Goal: Use online tool/utility: Utilize a website feature to perform a specific function

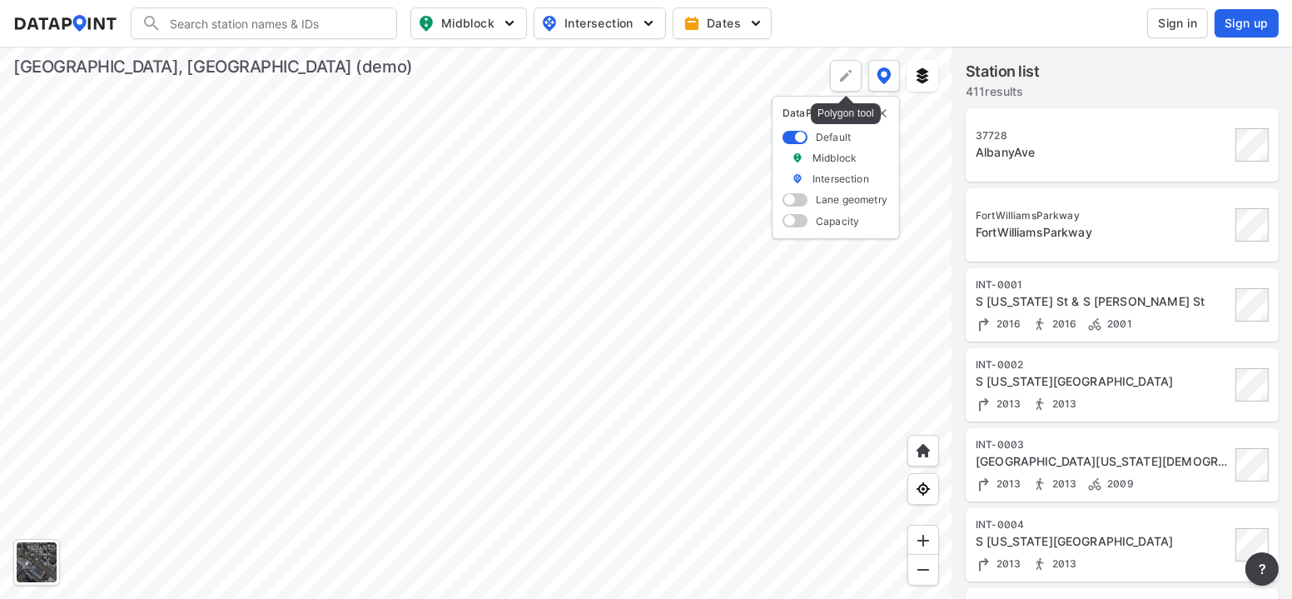
click at [837, 71] on div at bounding box center [846, 76] width 32 height 32
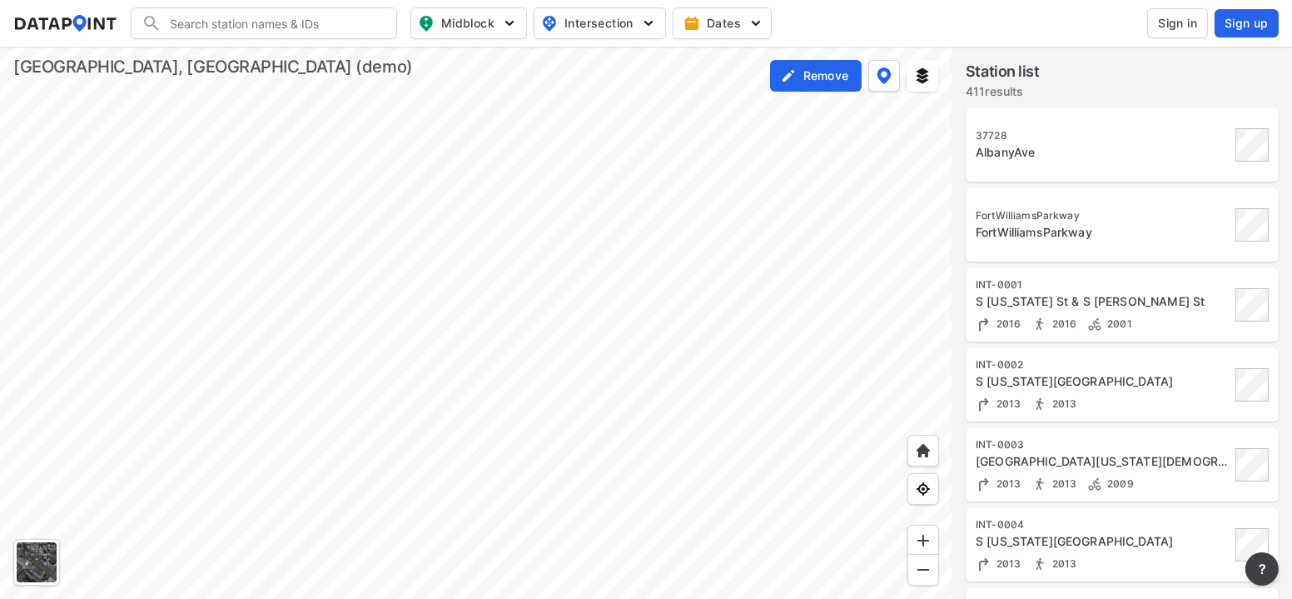
click at [615, 281] on div at bounding box center [476, 323] width 953 height 552
click at [784, 398] on div at bounding box center [476, 323] width 953 height 552
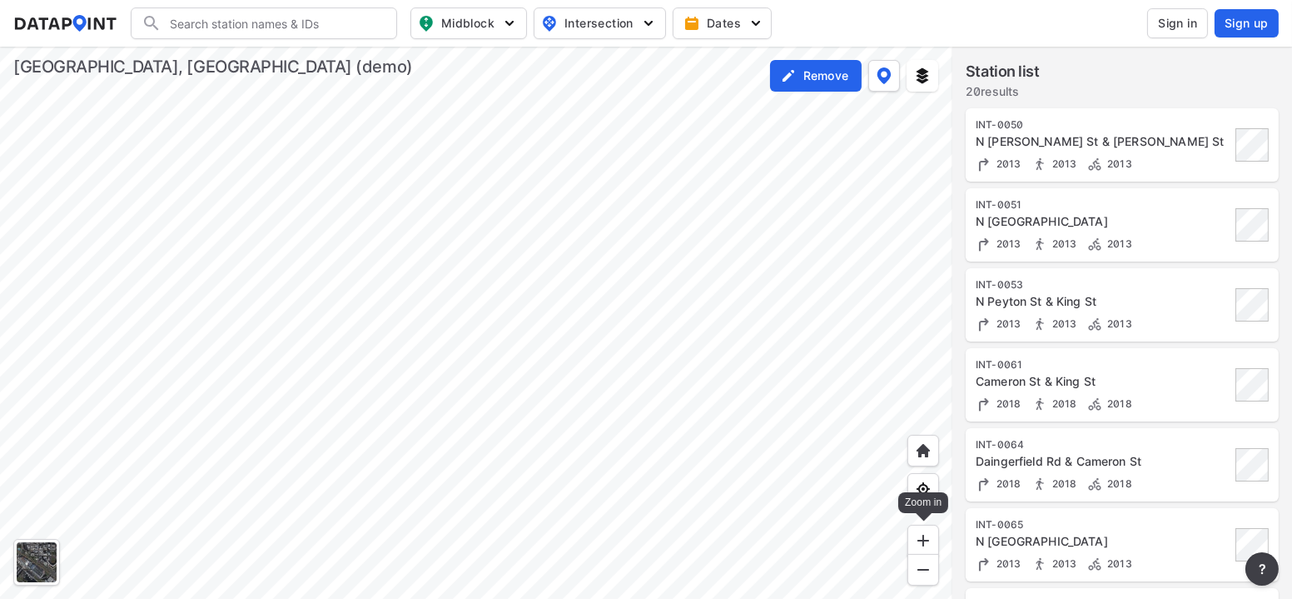
click at [924, 537] on img at bounding box center [923, 540] width 17 height 17
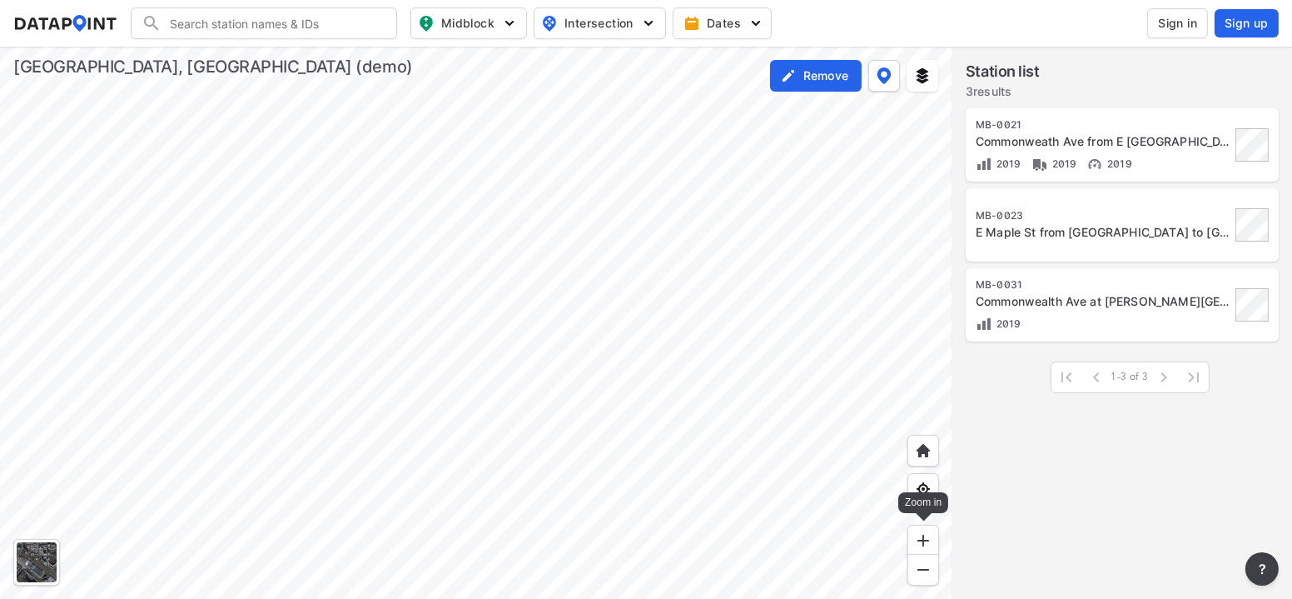
click at [924, 537] on img at bounding box center [923, 540] width 17 height 17
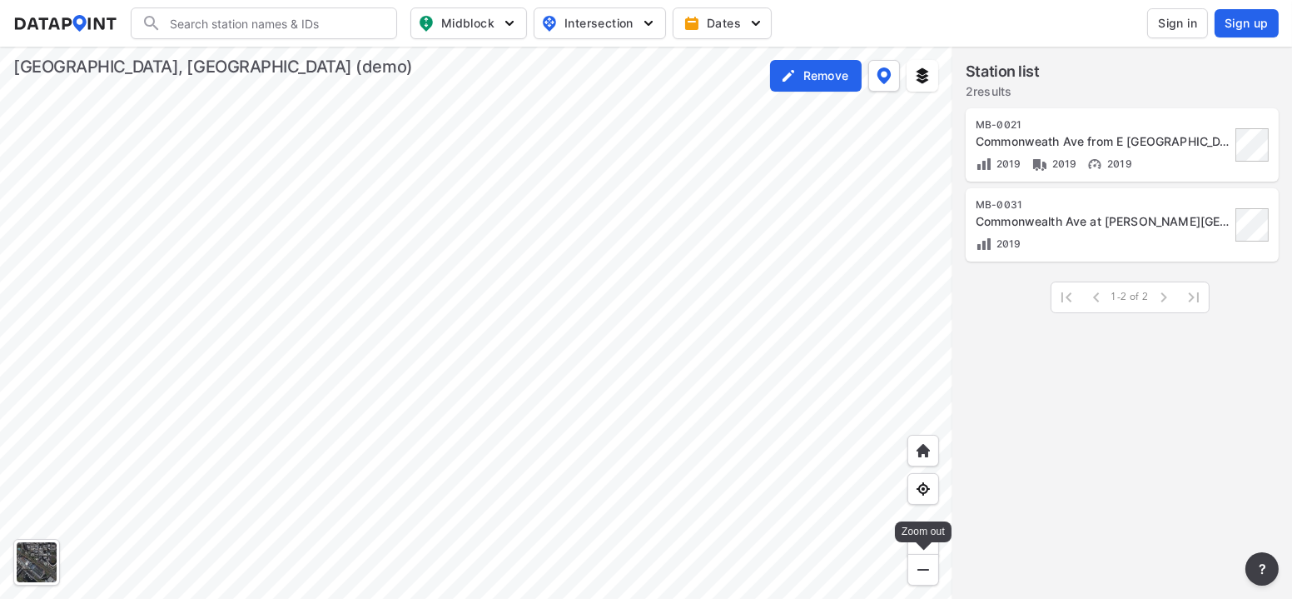
click at [926, 566] on img at bounding box center [923, 569] width 17 height 17
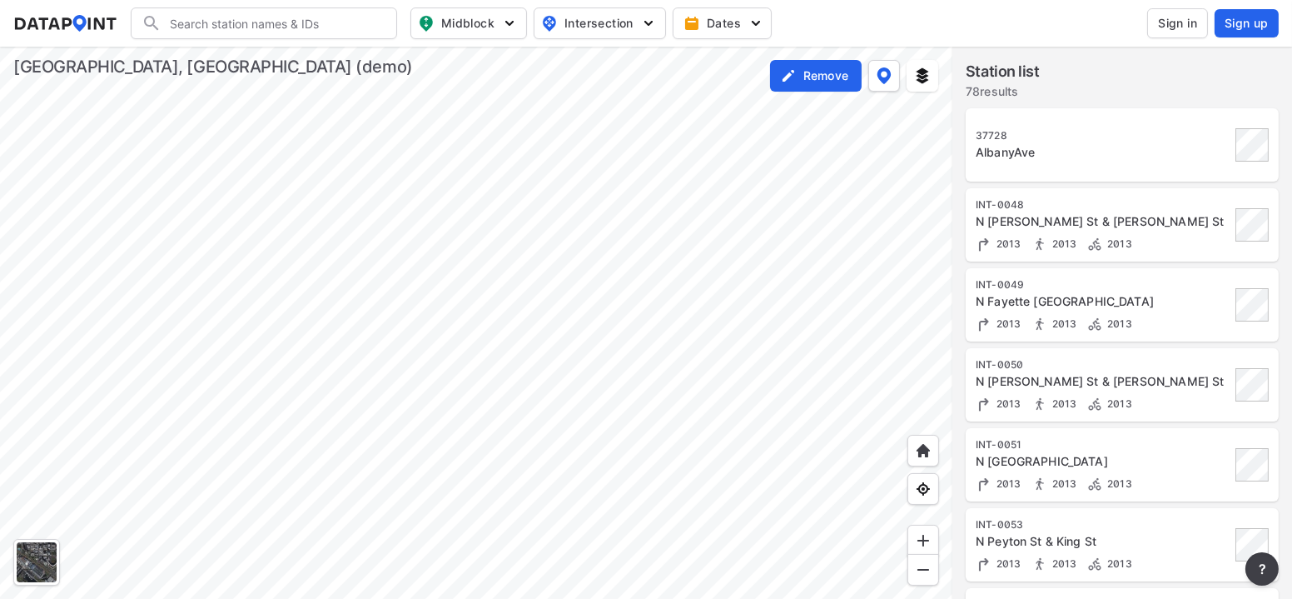
click at [893, 295] on div at bounding box center [476, 323] width 953 height 552
click at [852, 83] on div "Remove" at bounding box center [816, 76] width 92 height 32
click at [890, 78] on img at bounding box center [884, 75] width 15 height 17
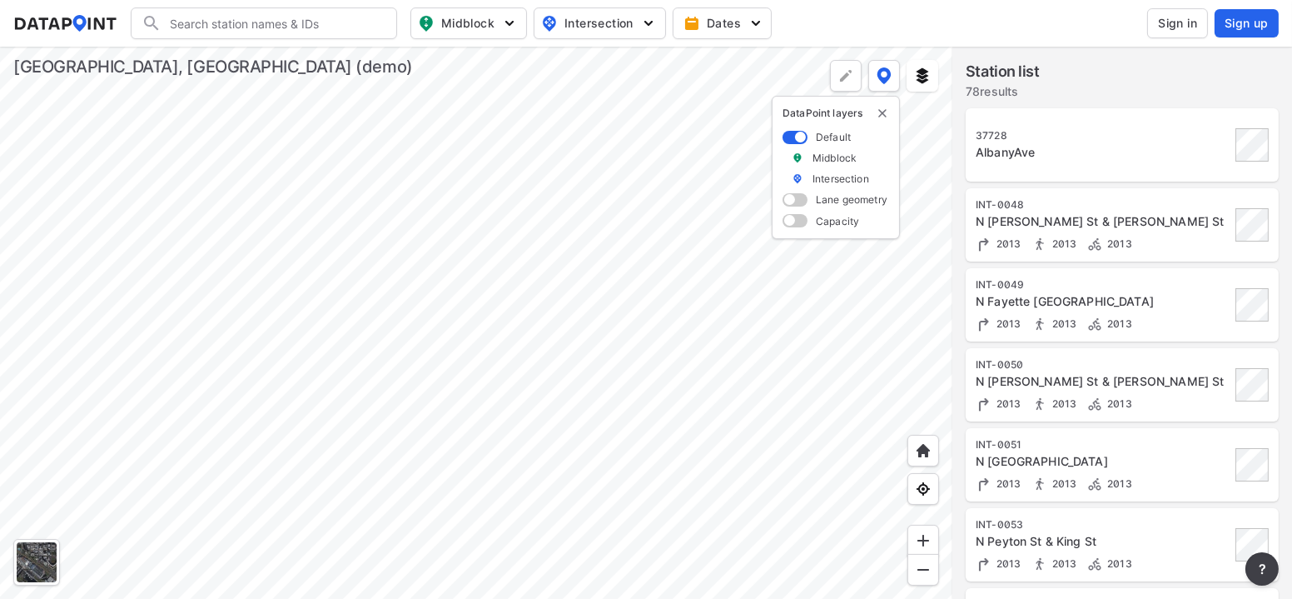
click at [826, 157] on label "Midblock" at bounding box center [835, 158] width 44 height 14
click at [800, 141] on span at bounding box center [795, 137] width 25 height 13
click at [794, 138] on input "checkbox" at bounding box center [788, 138] width 11 height 0
click at [800, 141] on span at bounding box center [795, 137] width 25 height 13
click at [794, 138] on input "checkbox" at bounding box center [788, 138] width 11 height 0
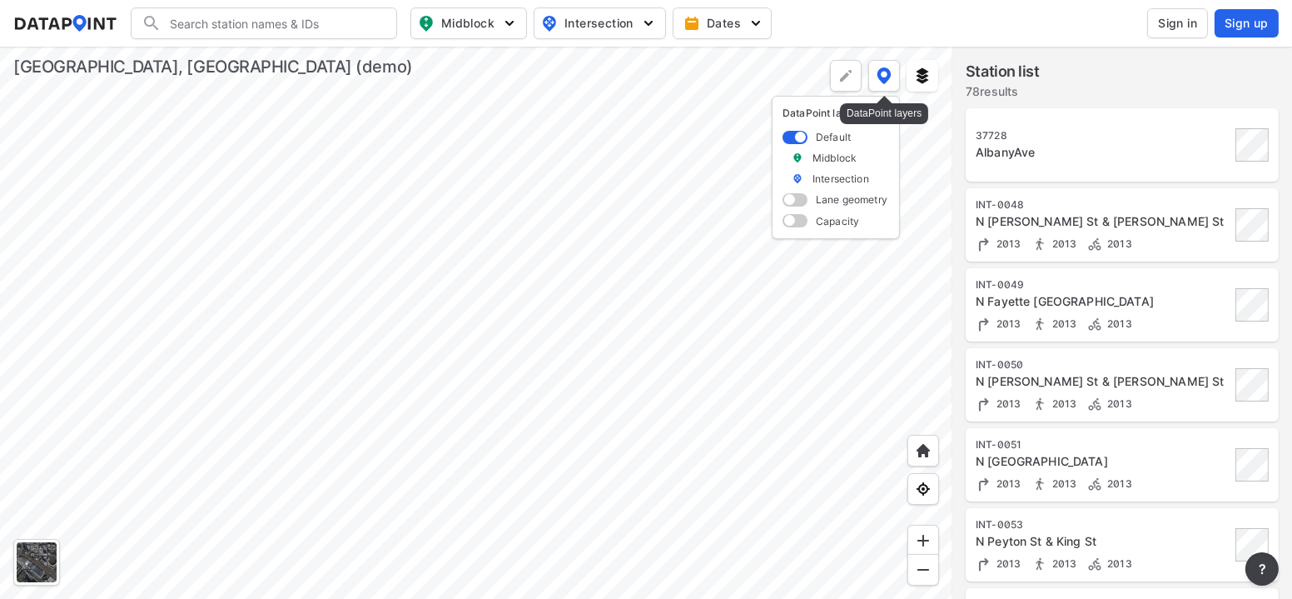
click at [883, 77] on img at bounding box center [884, 75] width 15 height 17
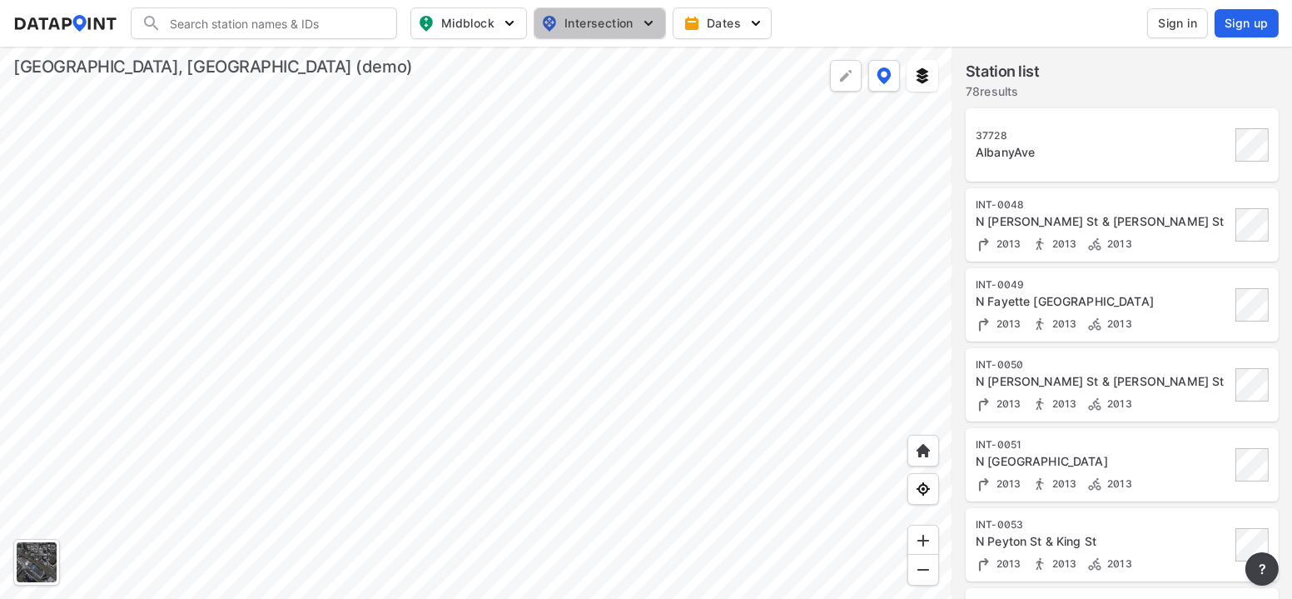
click at [657, 26] on img "button" at bounding box center [648, 23] width 17 height 17
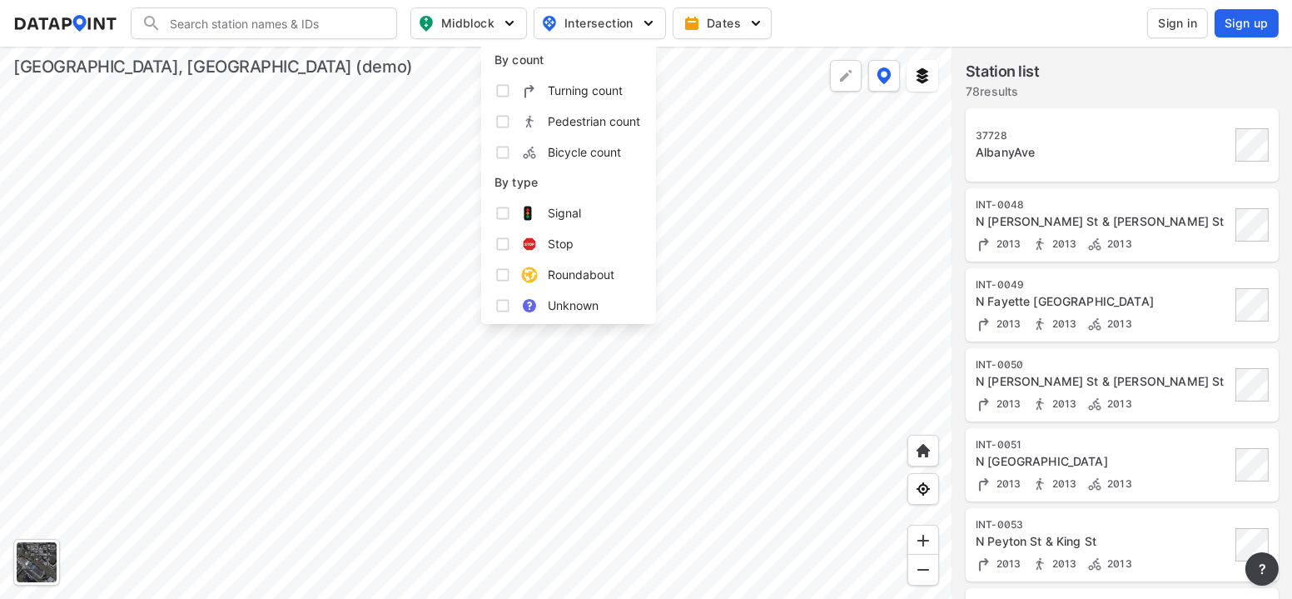
click at [565, 96] on span "Turning count" at bounding box center [585, 90] width 75 height 17
click at [511, 96] on input "Turning count" at bounding box center [503, 90] width 17 height 17
checkbox input "true"
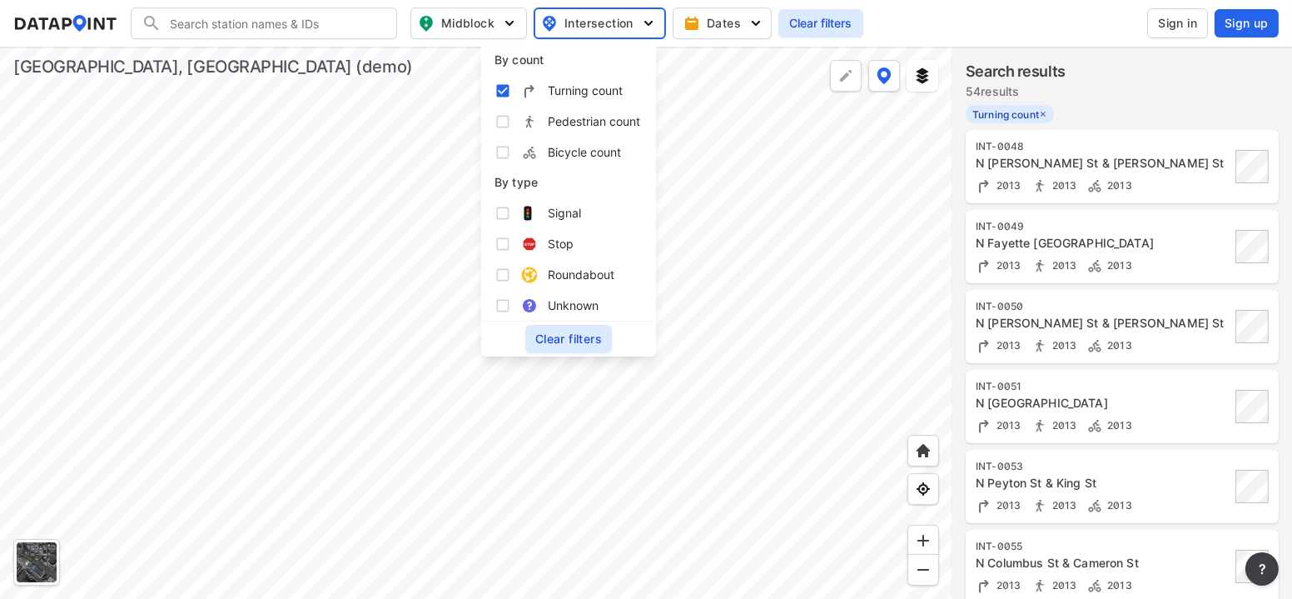
click at [558, 123] on span "Pedestrian count" at bounding box center [594, 120] width 92 height 17
click at [511, 123] on input "Pedestrian count" at bounding box center [503, 121] width 17 height 17
checkbox input "true"
click at [555, 150] on span "Bicycle count" at bounding box center [584, 151] width 73 height 17
click at [511, 150] on input "Bicycle count" at bounding box center [503, 152] width 17 height 17
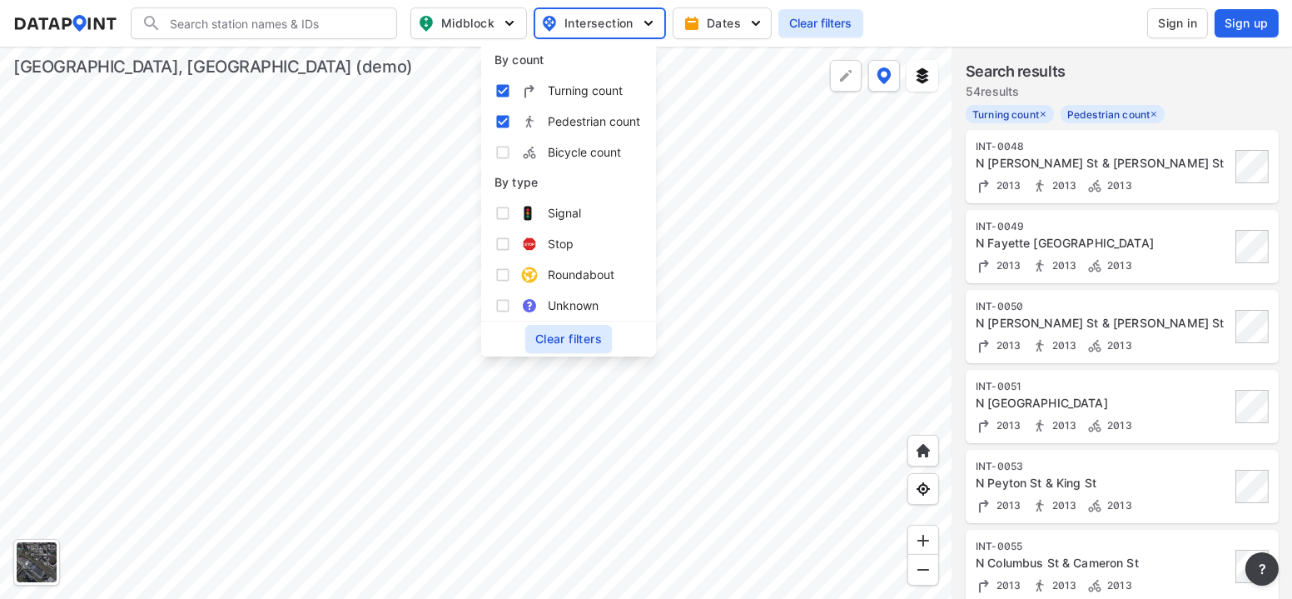
checkbox input "true"
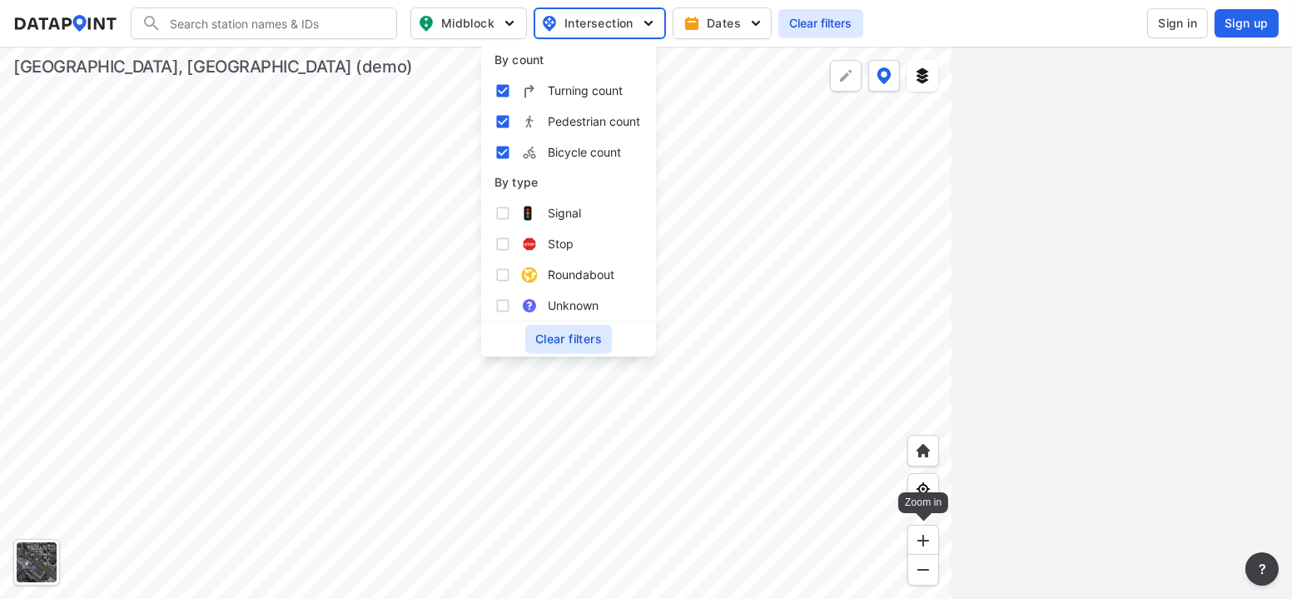
click at [918, 537] on img at bounding box center [923, 540] width 17 height 17
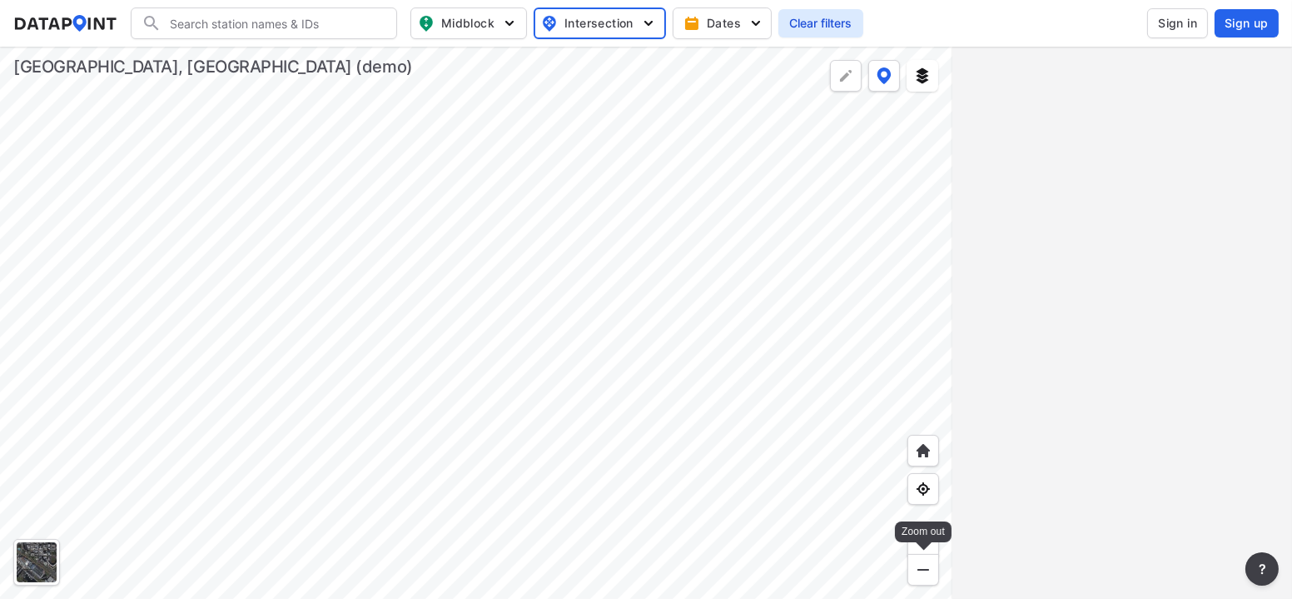
click at [923, 572] on img at bounding box center [923, 569] width 17 height 17
click at [789, 437] on div at bounding box center [476, 323] width 953 height 552
click at [500, 26] on span "Midblock" at bounding box center [467, 23] width 98 height 20
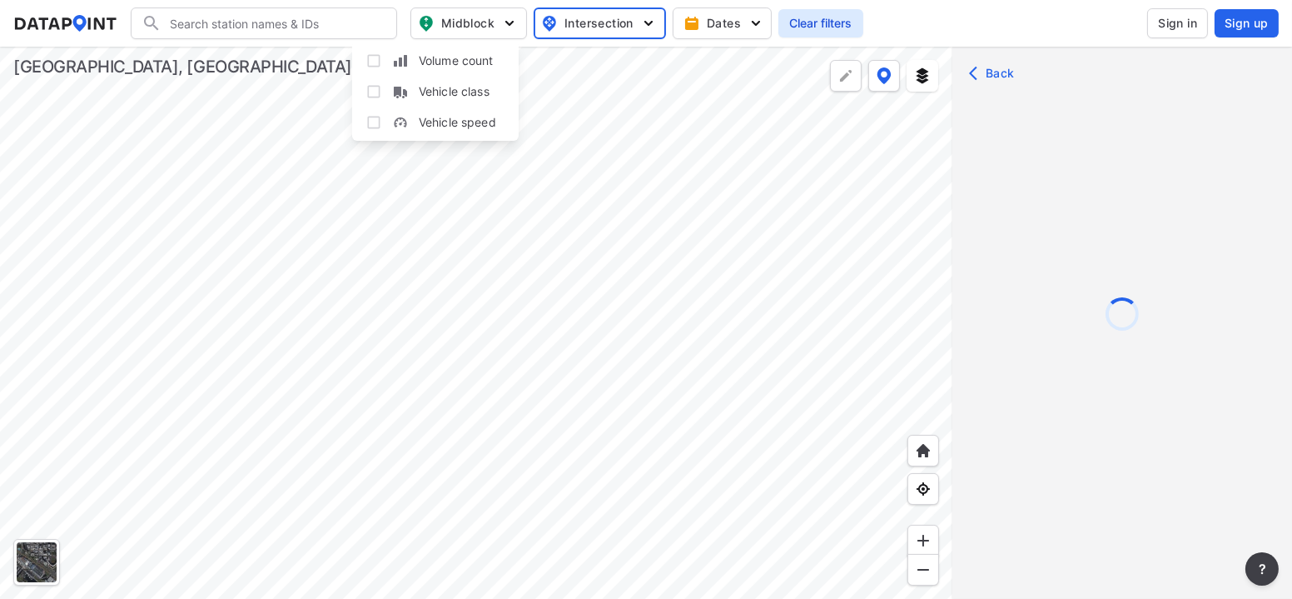
click at [472, 59] on span "Volume count" at bounding box center [456, 60] width 75 height 17
click at [382, 59] on input "Volume count" at bounding box center [374, 60] width 17 height 17
checkbox input "true"
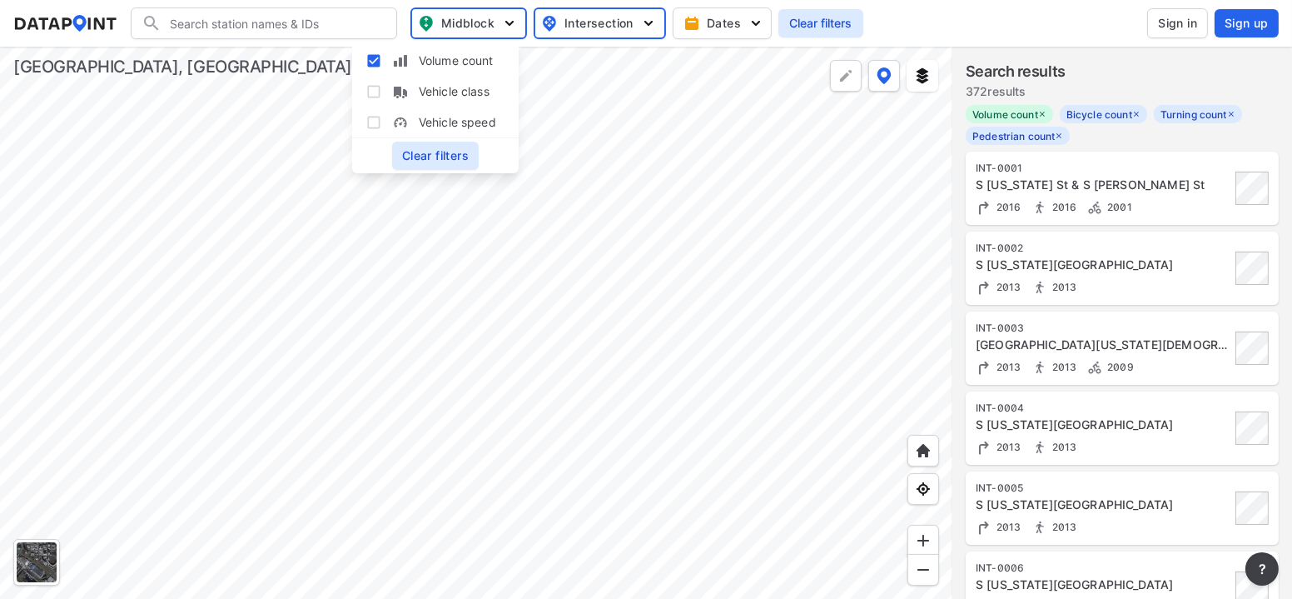
click at [465, 88] on span "Vehicle class" at bounding box center [454, 90] width 71 height 17
click at [382, 88] on input "Vehicle class" at bounding box center [374, 91] width 17 height 17
checkbox input "true"
click at [462, 122] on span "Vehicle speed" at bounding box center [457, 121] width 77 height 17
click at [382, 122] on input "Vehicle speed" at bounding box center [374, 122] width 17 height 17
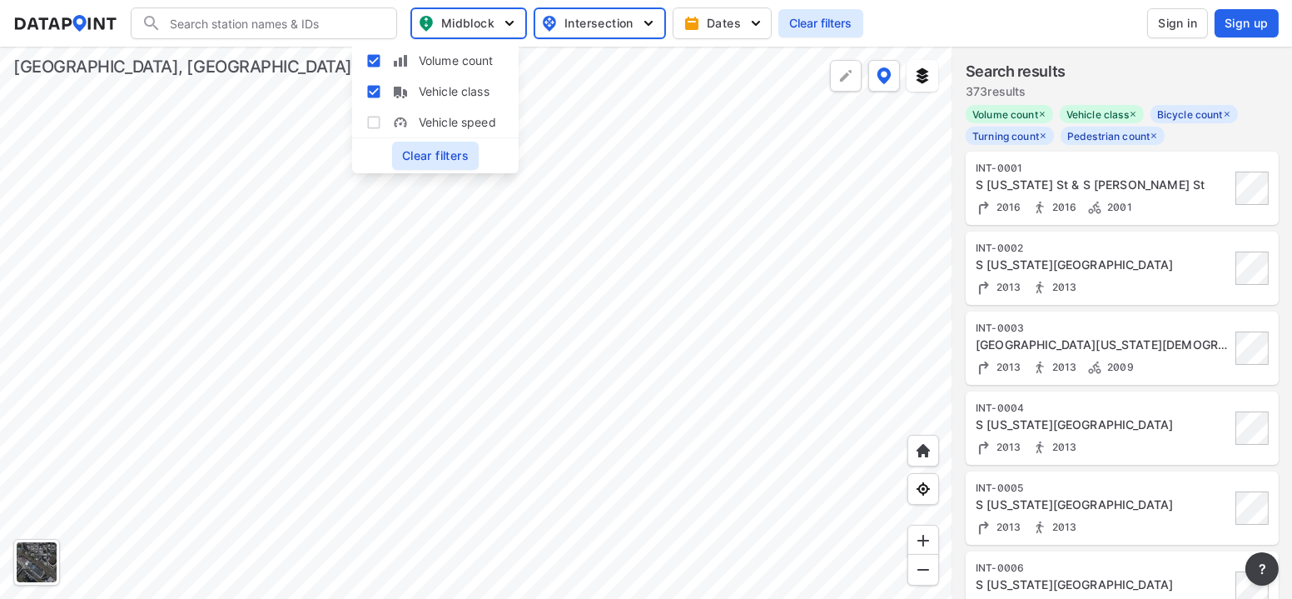
checkbox input "true"
click at [759, 27] on img "button" at bounding box center [756, 23] width 17 height 17
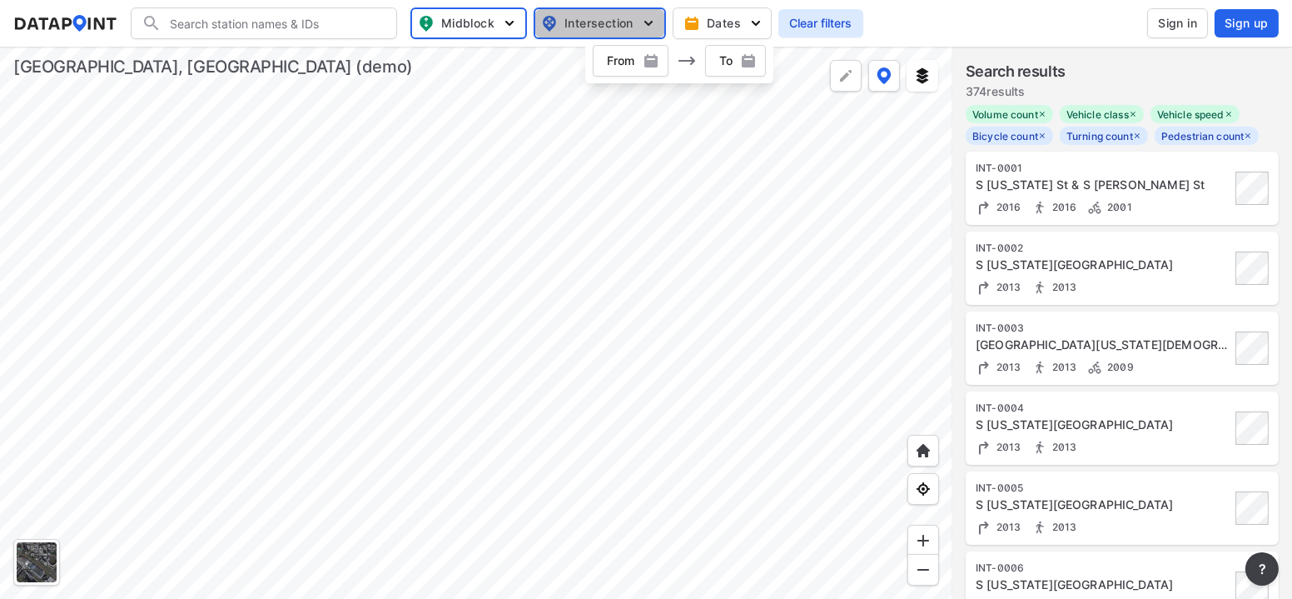
click at [646, 24] on img "button" at bounding box center [648, 23] width 17 height 17
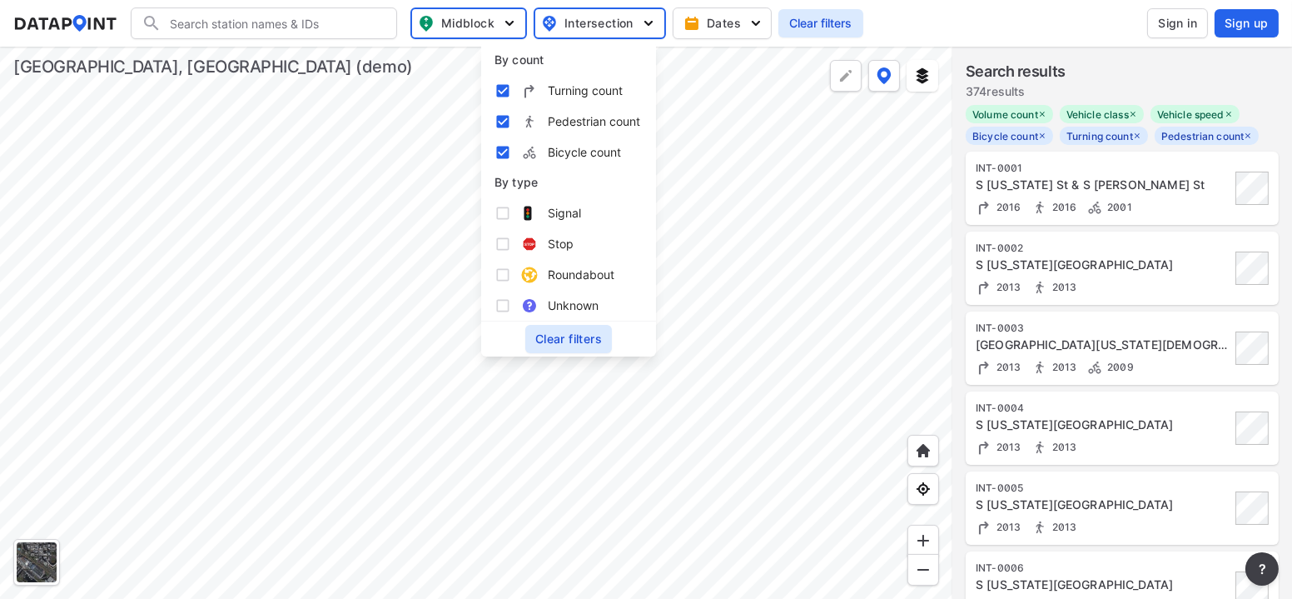
click at [562, 310] on span "Unknown" at bounding box center [573, 304] width 51 height 17
click at [511, 310] on input "Unknown" at bounding box center [503, 305] width 17 height 17
checkbox input "true"
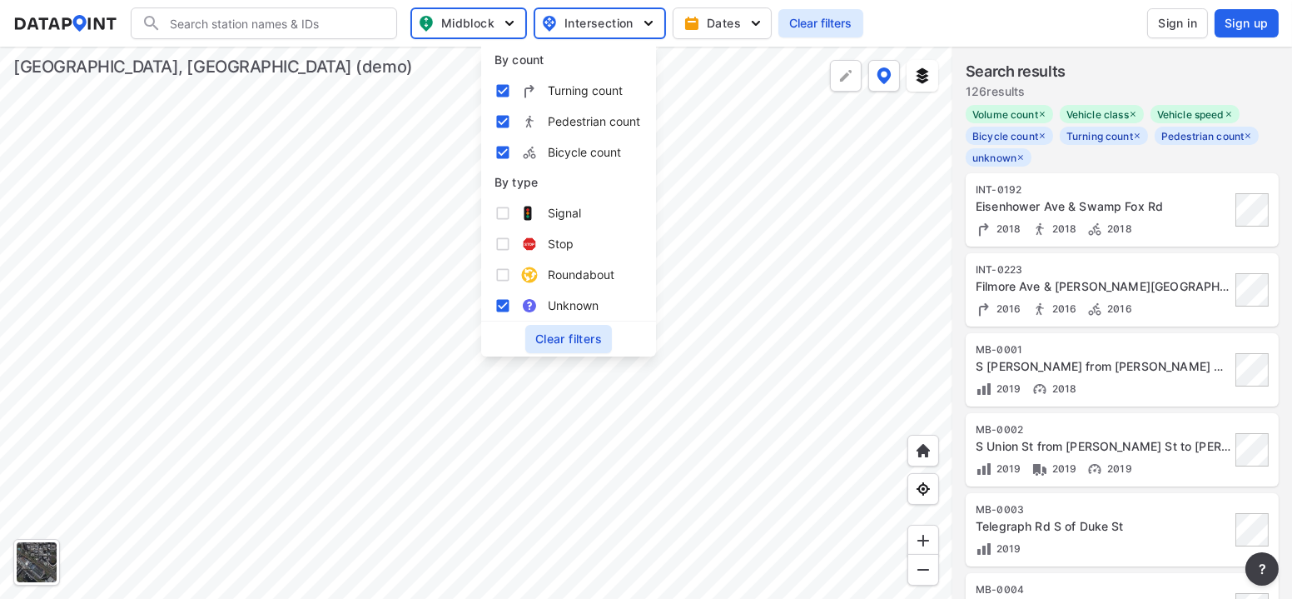
click at [574, 275] on span "Roundabout" at bounding box center [581, 274] width 67 height 17
click at [511, 275] on input "Roundabout" at bounding box center [503, 274] width 17 height 17
checkbox input "true"
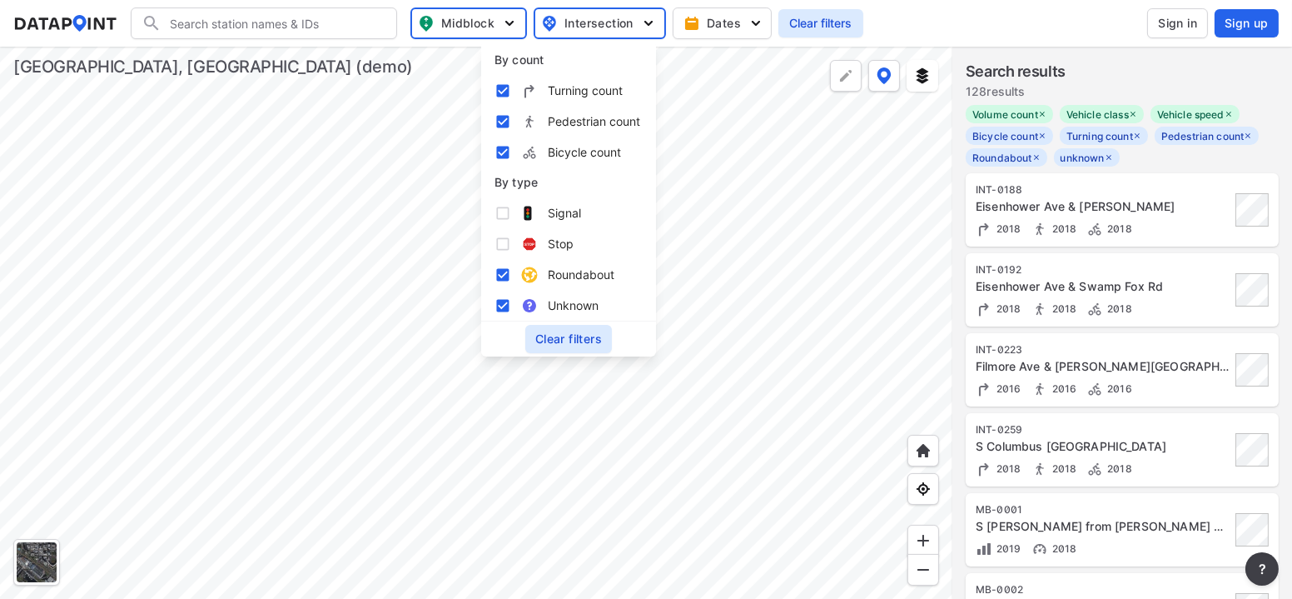
click at [558, 230] on label "Stop" at bounding box center [569, 243] width 148 height 31
click at [511, 236] on input "Stop" at bounding box center [503, 244] width 17 height 17
checkbox input "true"
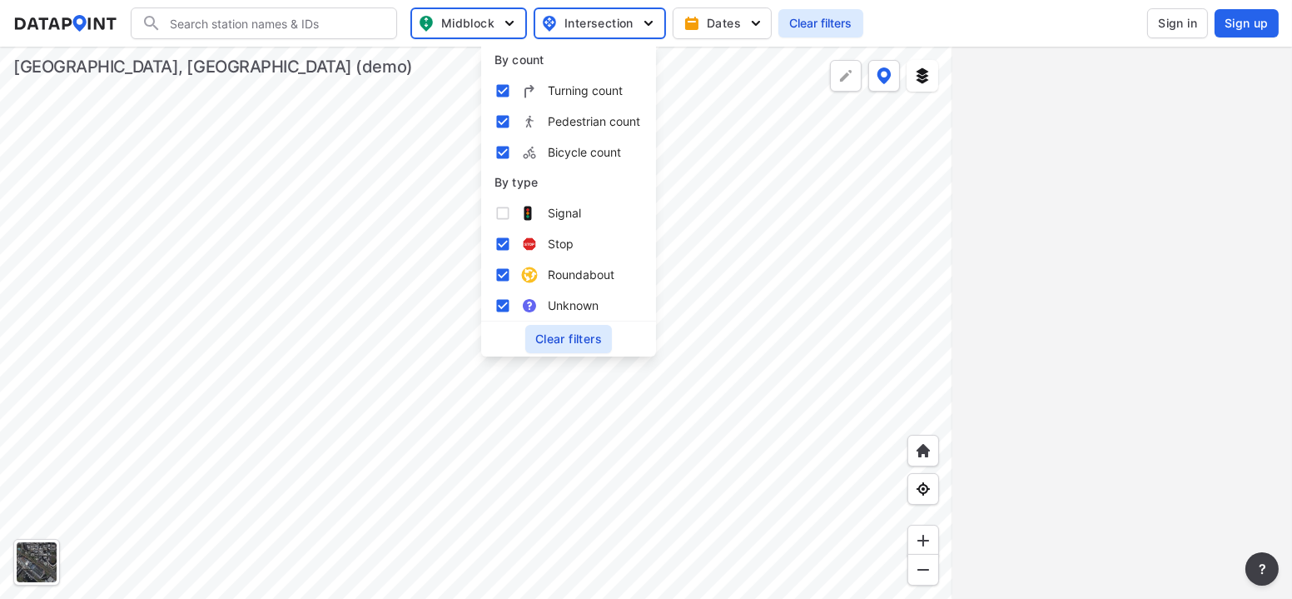
click at [1114, 211] on div at bounding box center [1123, 323] width 340 height 552
